Goal: Browse casually

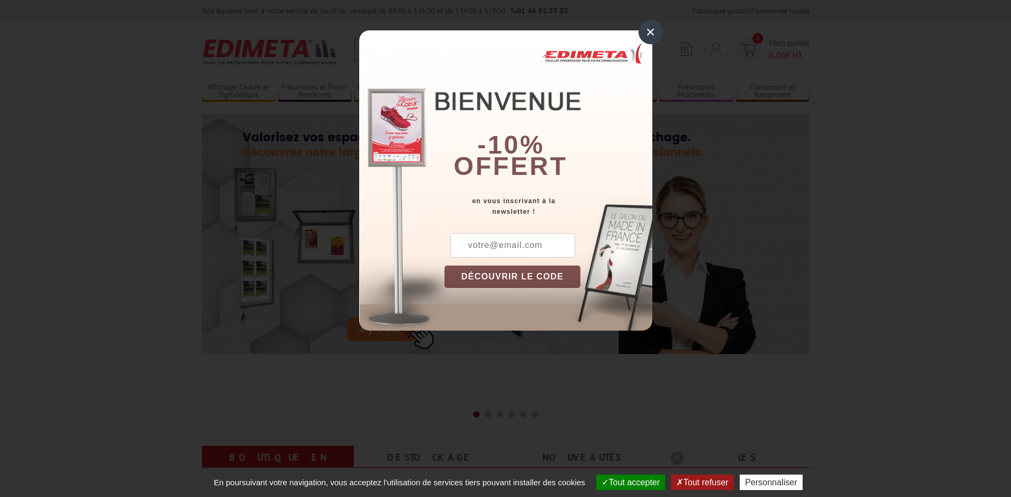
click at [649, 30] on div "×" at bounding box center [650, 32] width 25 height 25
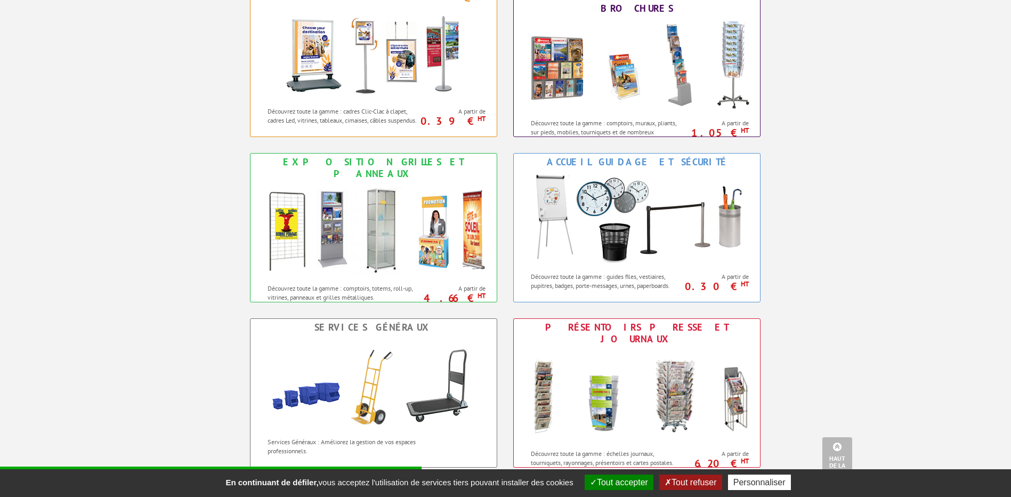
scroll to position [479, 0]
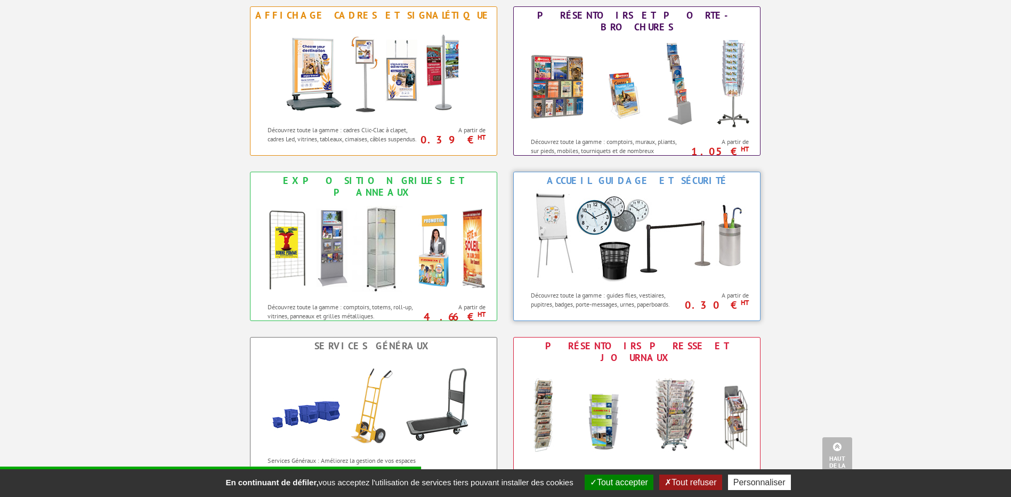
click at [681, 256] on img at bounding box center [636, 237] width 234 height 96
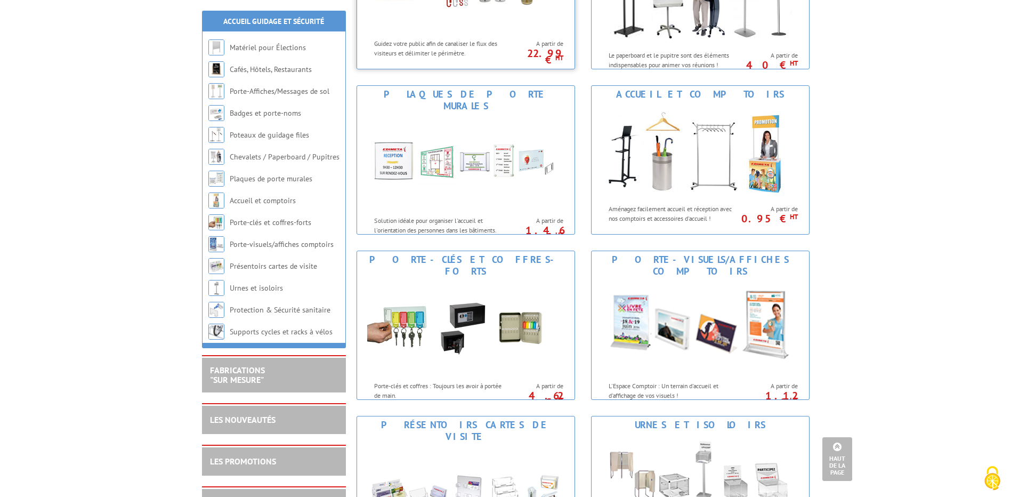
scroll to position [586, 0]
click at [434, 340] on img at bounding box center [465, 327] width 197 height 96
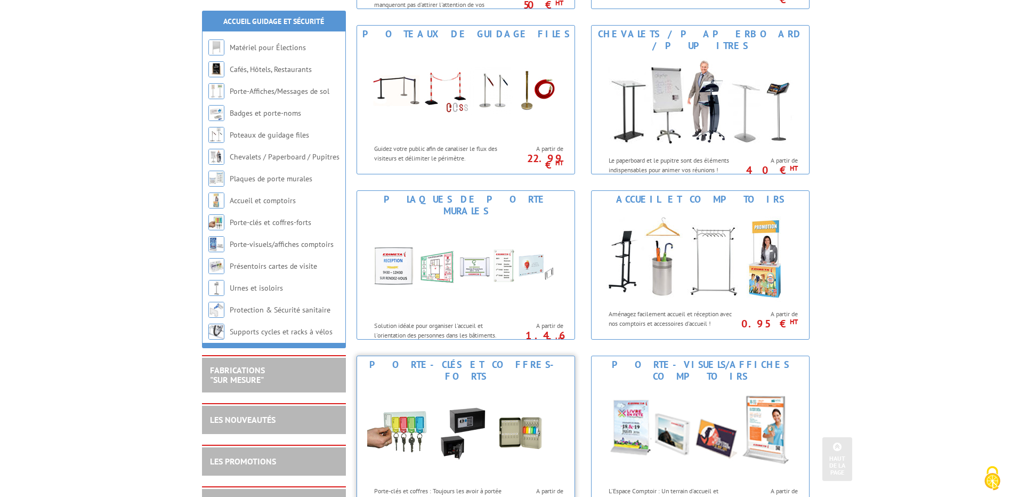
scroll to position [479, 0]
click at [459, 250] on img at bounding box center [465, 269] width 197 height 96
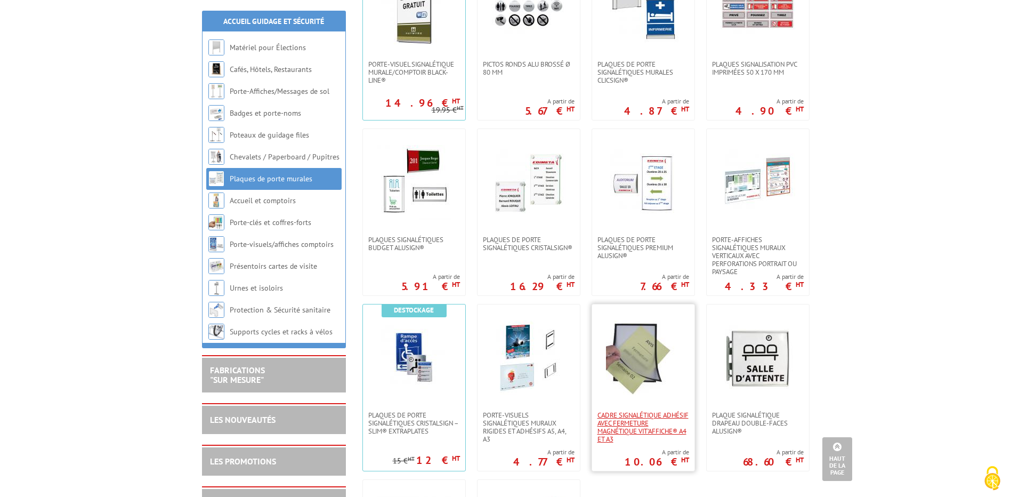
scroll to position [373, 0]
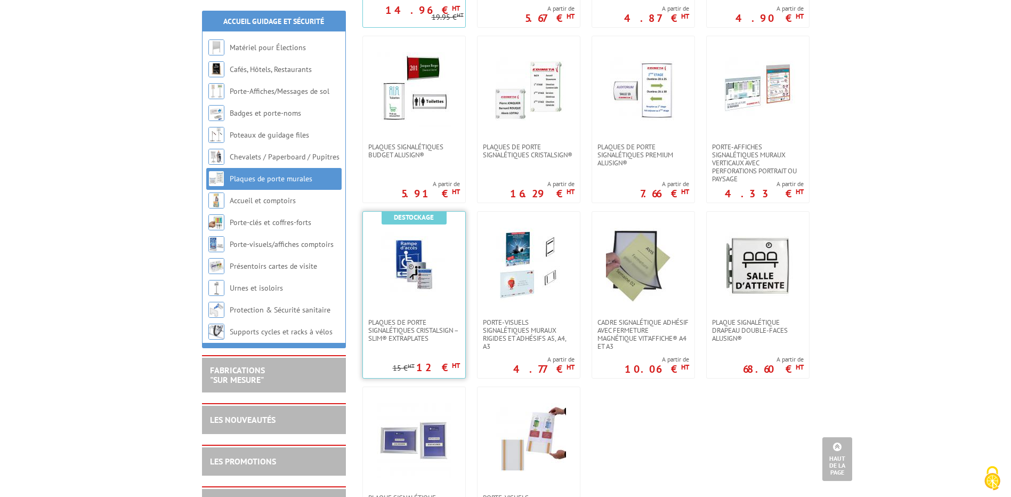
click at [399, 291] on img at bounding box center [414, 264] width 75 height 75
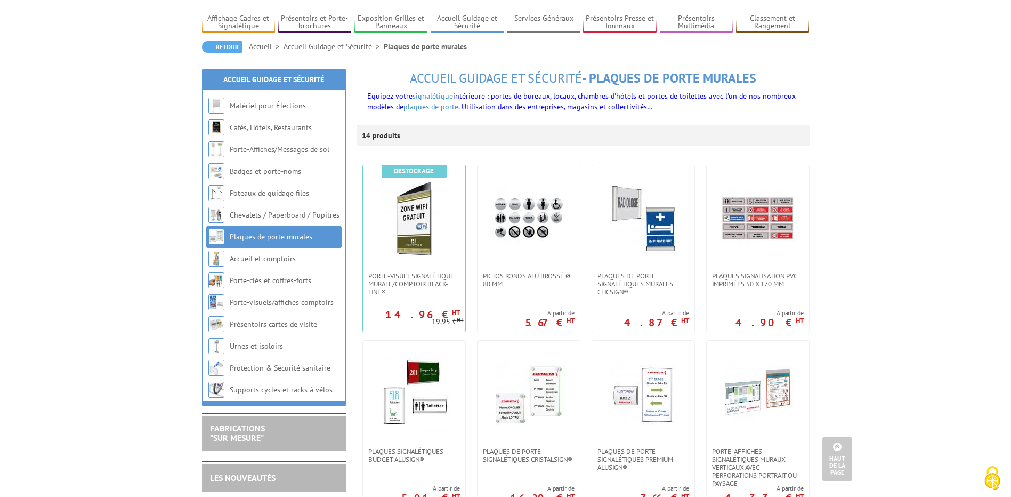
scroll to position [53, 0]
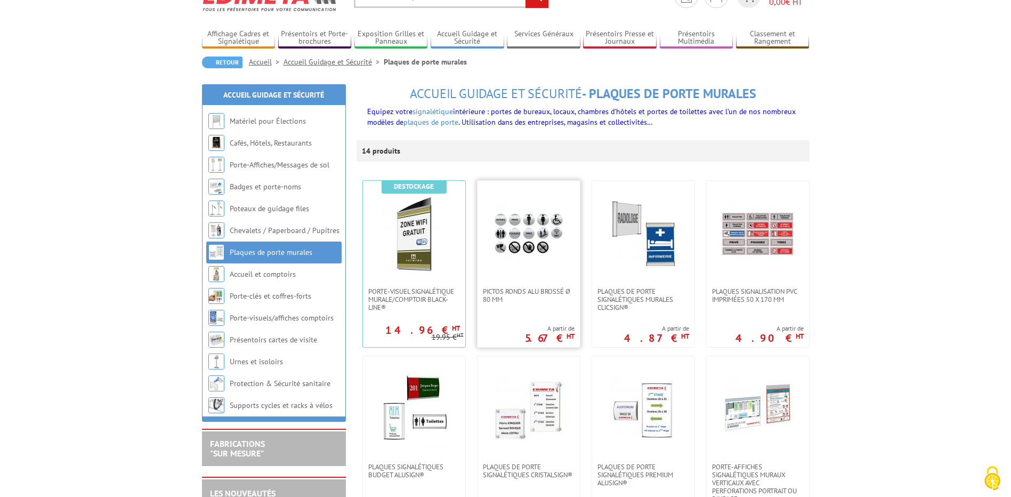
click at [532, 241] on img at bounding box center [528, 234] width 75 height 75
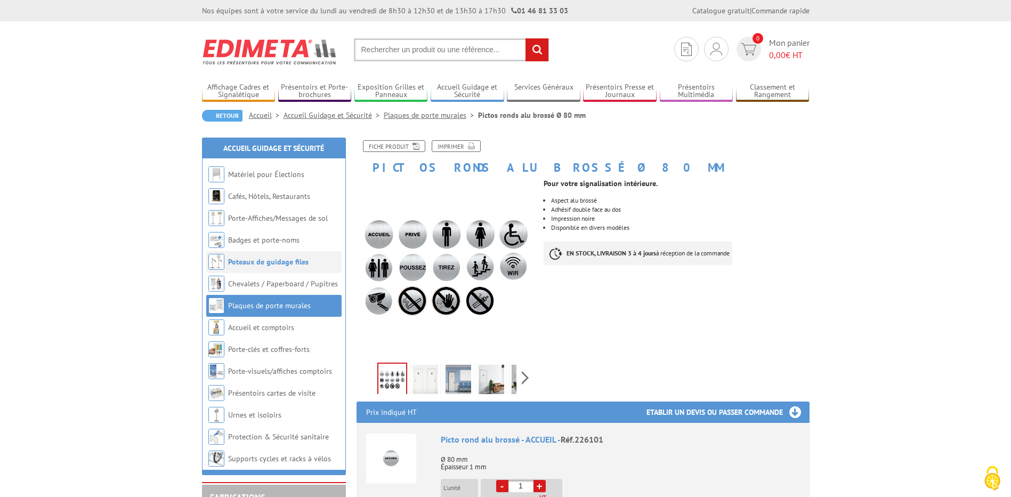
click at [287, 263] on link "Poteaux de guidage files" at bounding box center [268, 262] width 80 height 10
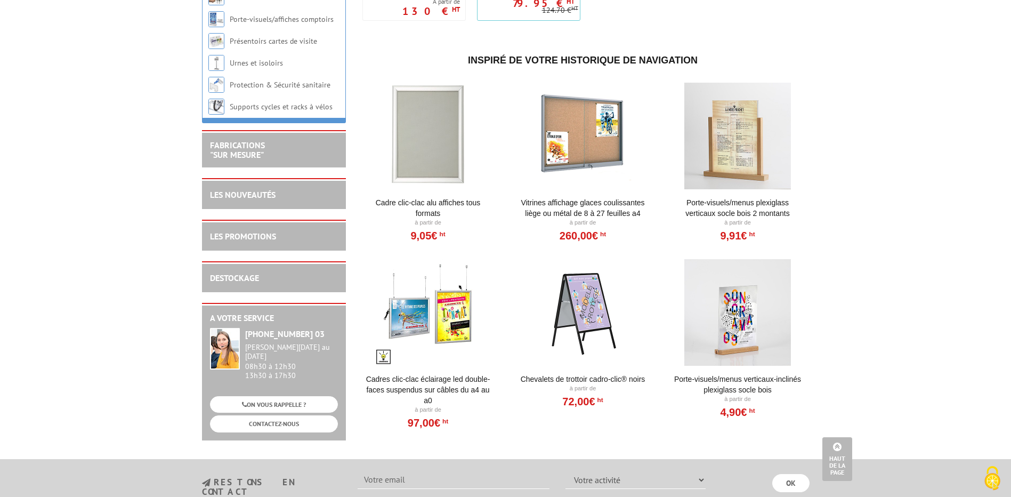
scroll to position [746, 0]
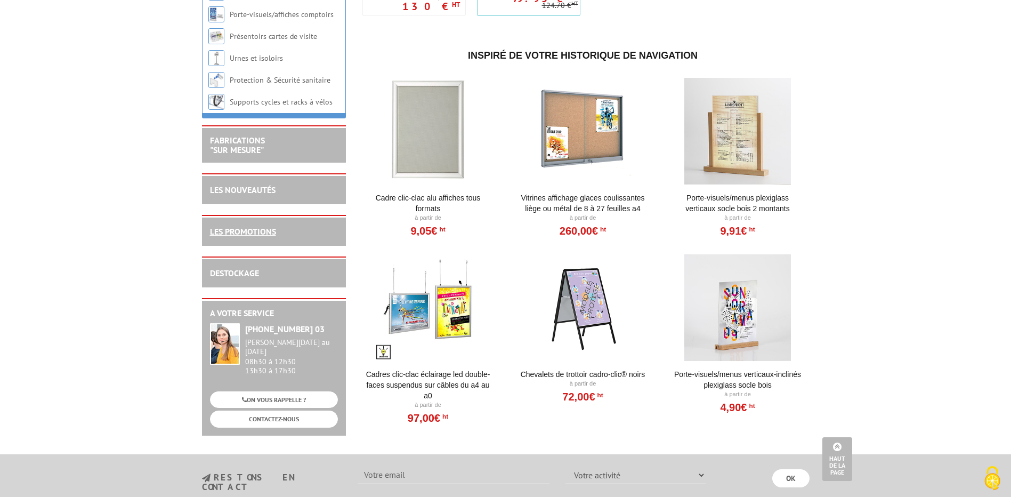
click at [255, 237] on link "LES PROMOTIONS" at bounding box center [243, 231] width 66 height 11
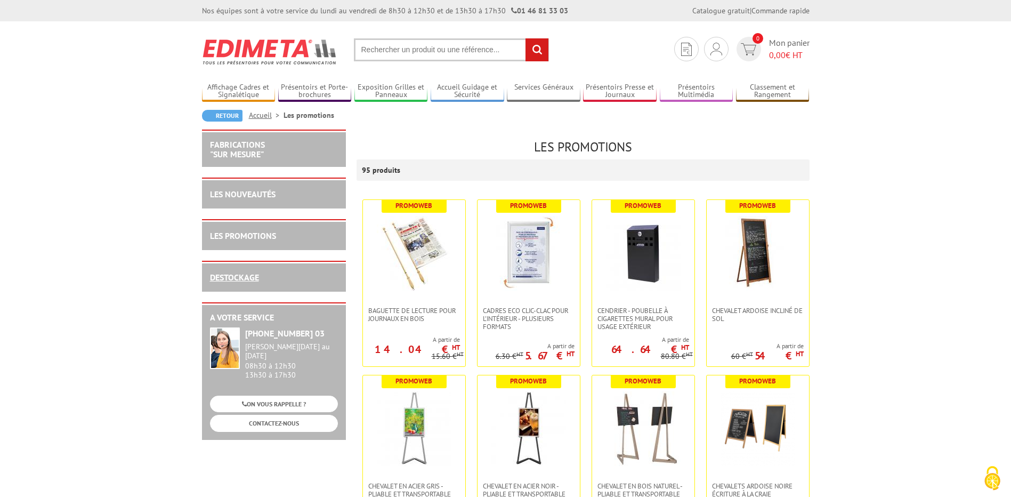
click at [249, 276] on link "DESTOCKAGE" at bounding box center [234, 277] width 49 height 11
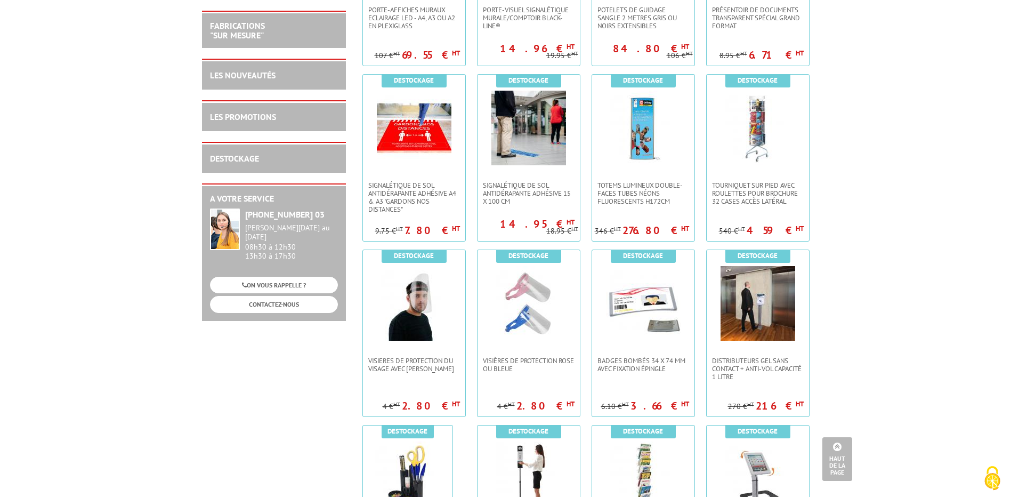
scroll to position [639, 0]
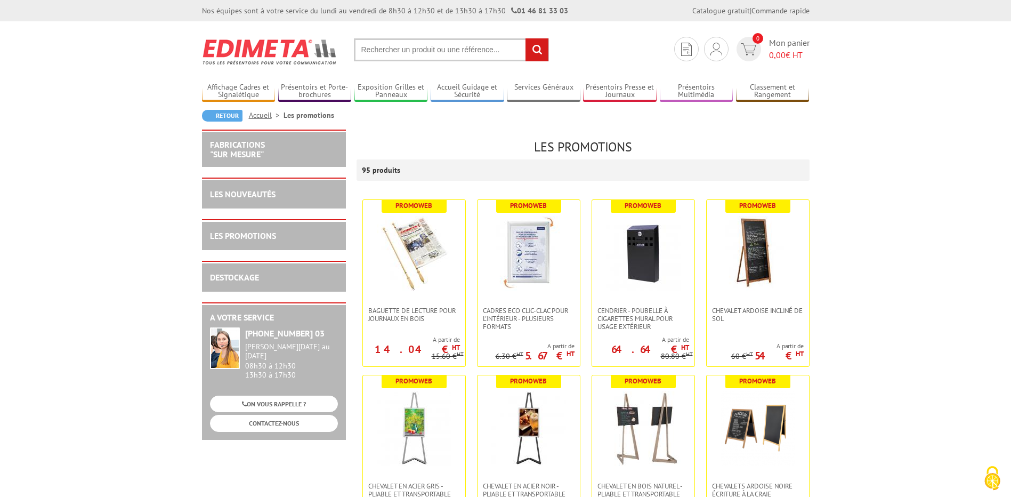
drag, startPoint x: 892, startPoint y: 60, endPoint x: 871, endPoint y: 29, distance: 37.8
